Goal: Information Seeking & Learning: Learn about a topic

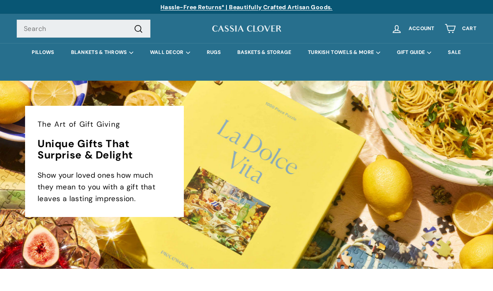
click at [42, 49] on link "PILLOWS" at bounding box center [42, 52] width 39 height 19
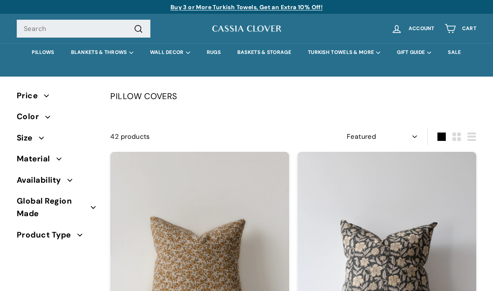
select select "manual"
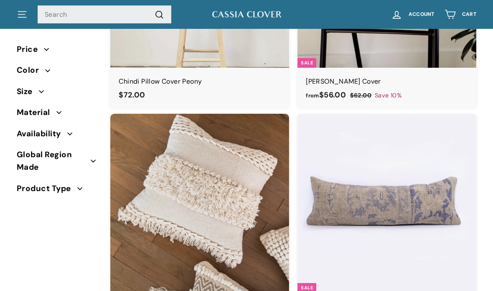
click at [97, 171] on span "Global Region Made" at bounding box center [57, 161] width 80 height 26
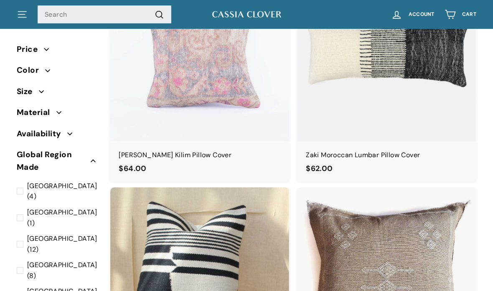
scroll to position [1306, 0]
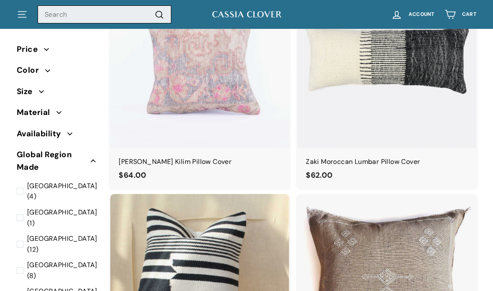
click at [56, 16] on input "Search" at bounding box center [105, 14] width 134 height 18
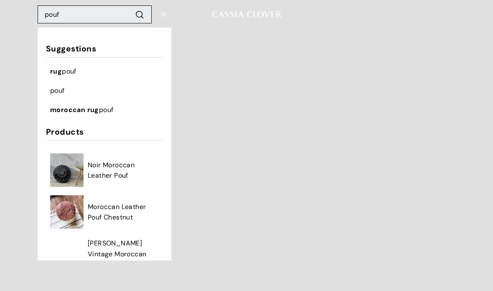
type input "pouf"
click at [140, 14] on button ".cls-1{fill:none;stroke:#000;stroke-miterlimit:10;stroke-width:2px} Search" at bounding box center [139, 14] width 15 height 12
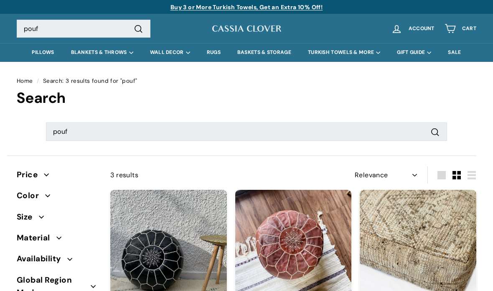
select select "relevance"
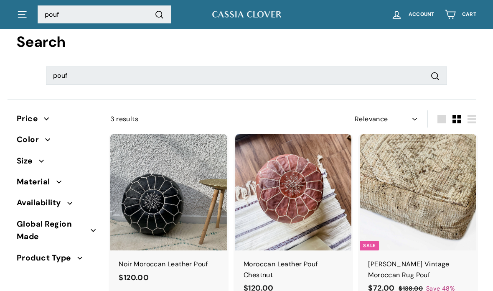
scroll to position [56, 0]
click at [390, 203] on img at bounding box center [418, 192] width 117 height 117
click at [286, 208] on img at bounding box center [293, 192] width 117 height 117
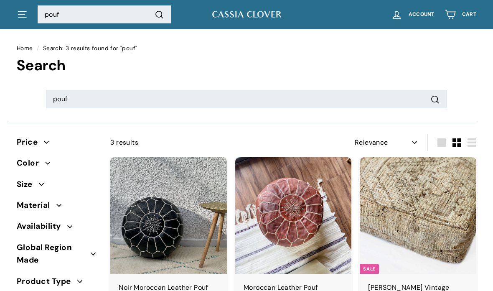
scroll to position [0, 0]
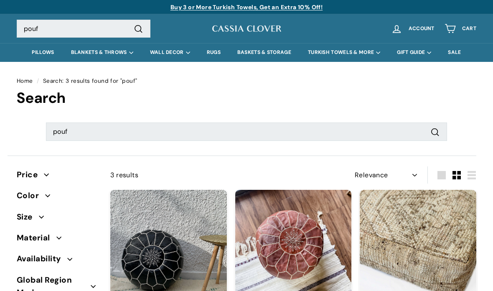
click at [212, 50] on link "RUGS" at bounding box center [214, 52] width 31 height 19
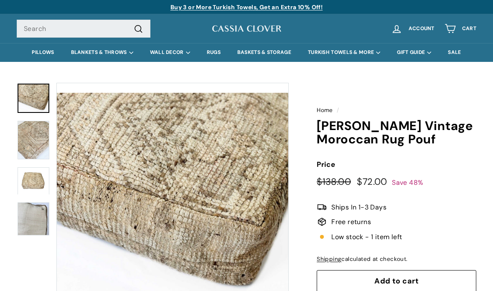
click at [32, 223] on img at bounding box center [34, 218] width 32 height 33
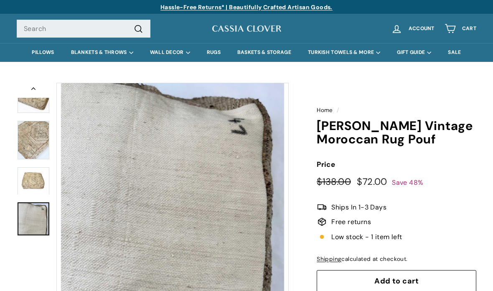
click at [32, 177] on img at bounding box center [34, 181] width 32 height 28
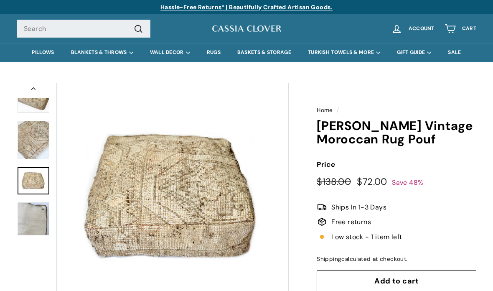
click at [33, 146] on img at bounding box center [34, 140] width 32 height 38
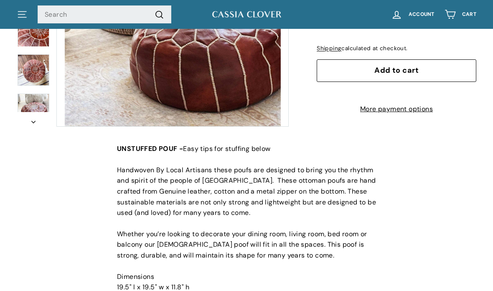
scroll to position [202, 0]
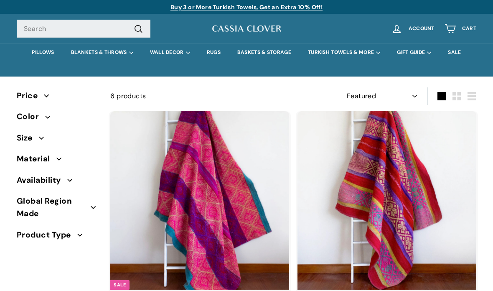
select select "manual"
click at [171, 211] on img at bounding box center [199, 200] width 179 height 179
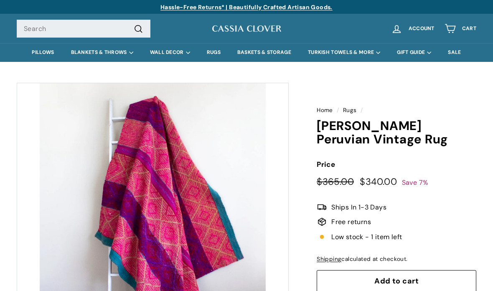
click at [265, 50] on link "BASKETS & STORAGE" at bounding box center [264, 52] width 71 height 19
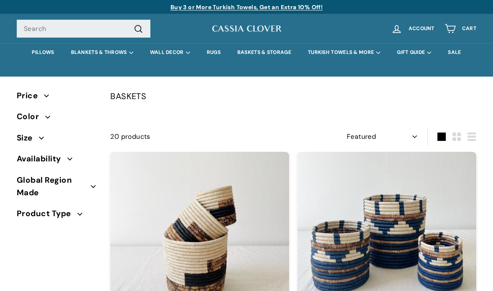
select select "manual"
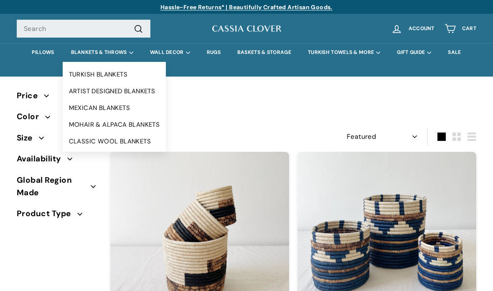
click at [89, 141] on link "CLASSIC WOOL BLANKETS" at bounding box center [115, 141] width 104 height 17
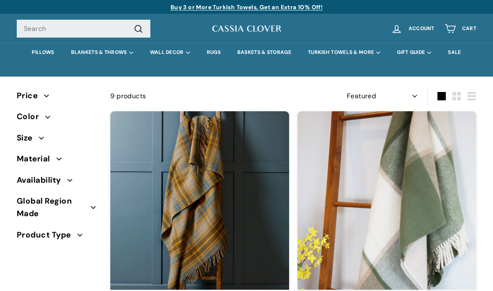
select select "manual"
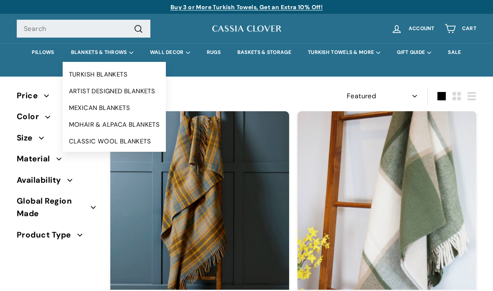
click at [77, 75] on link "TURKISH BLANKETS" at bounding box center [115, 74] width 104 height 17
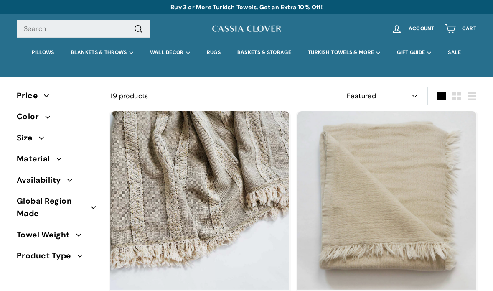
select select "manual"
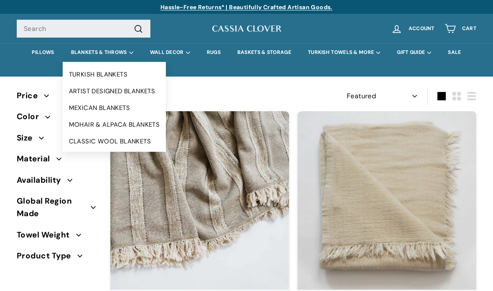
click at [89, 87] on link "ARTIST DESIGNED BLANKETS" at bounding box center [115, 91] width 104 height 17
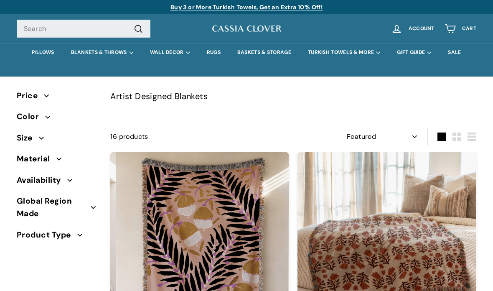
select select "manual"
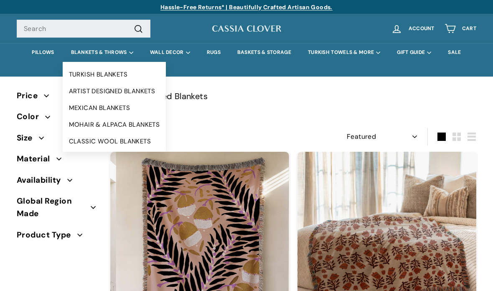
click at [95, 123] on link "MOHAIR & ALPACA BLANKETS" at bounding box center [115, 124] width 104 height 17
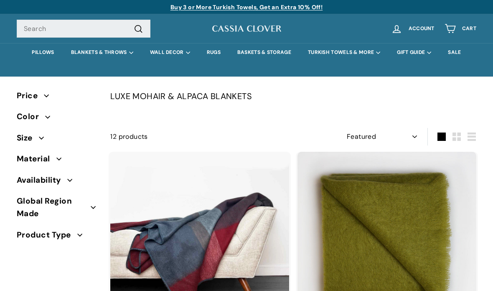
select select "manual"
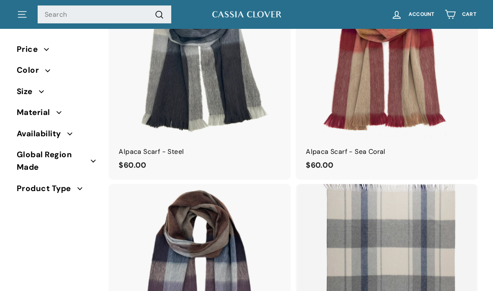
scroll to position [1133, 0]
